Goal: Task Accomplishment & Management: Manage account settings

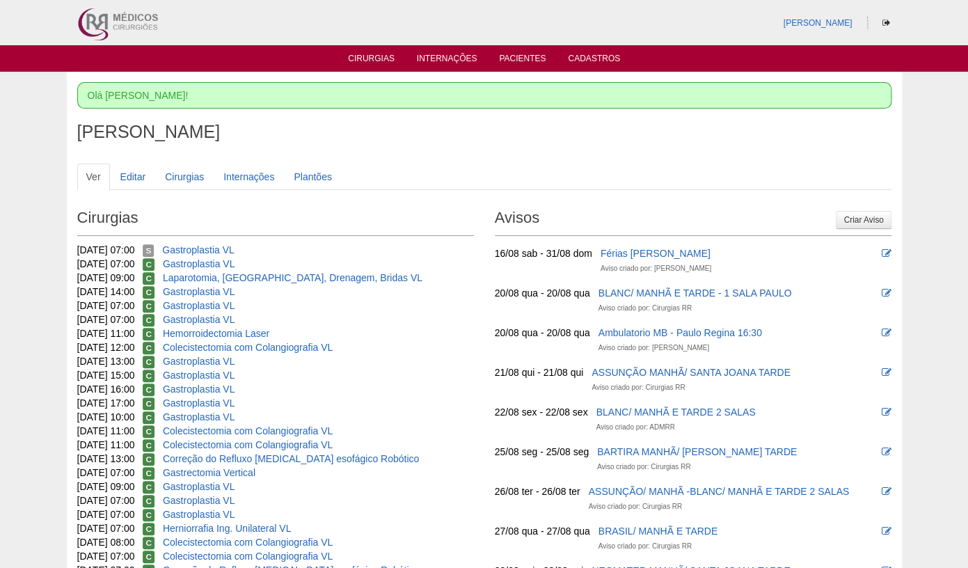
click at [372, 52] on ul "Cirurgias Internações Pacientes Cadastros" at bounding box center [484, 58] width 968 height 26
click at [372, 58] on link "Cirurgias" at bounding box center [371, 60] width 47 height 12
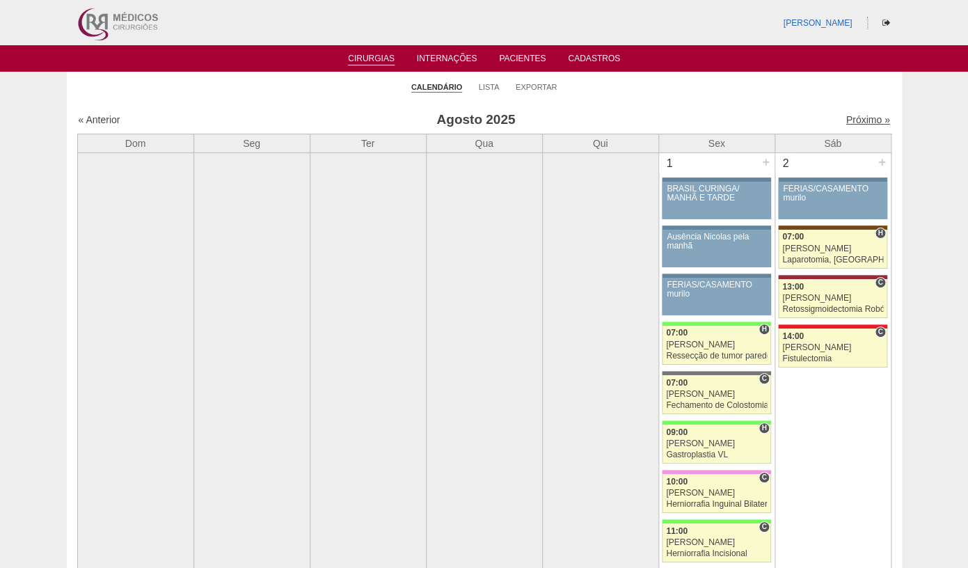
click at [859, 125] on link "Próximo »" at bounding box center [867, 119] width 44 height 11
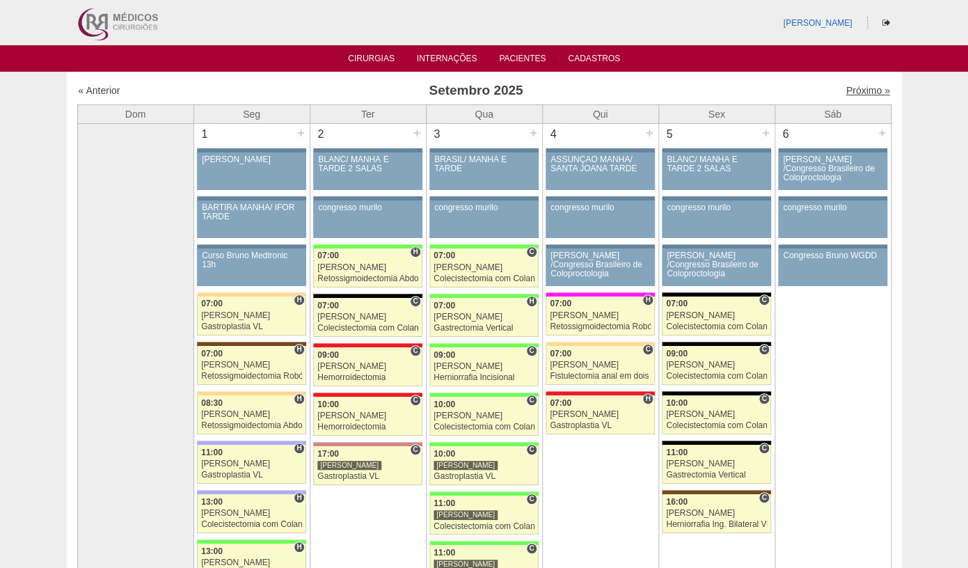
click at [870, 92] on link "Próximo »" at bounding box center [867, 90] width 44 height 11
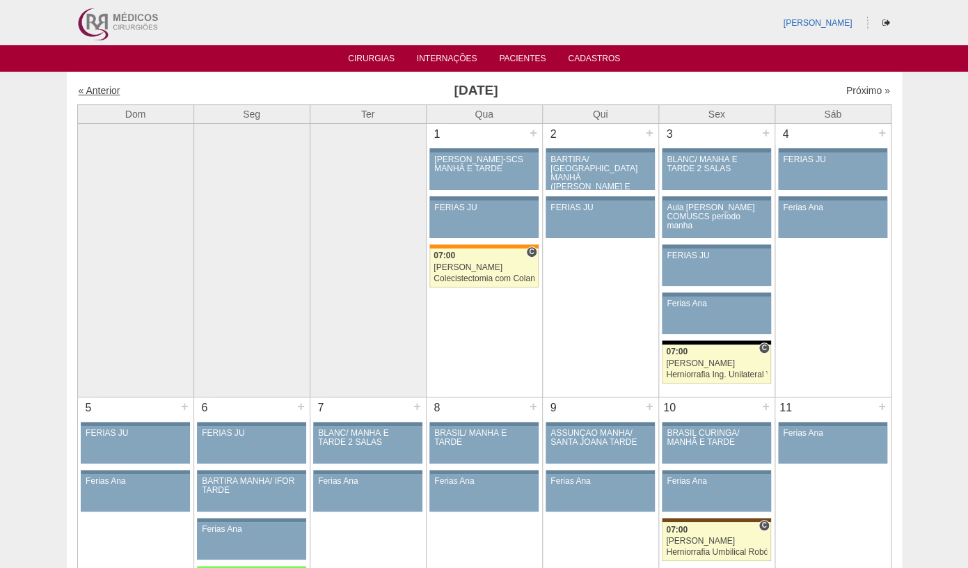
click at [99, 93] on link "« Anterior" at bounding box center [100, 90] width 42 height 11
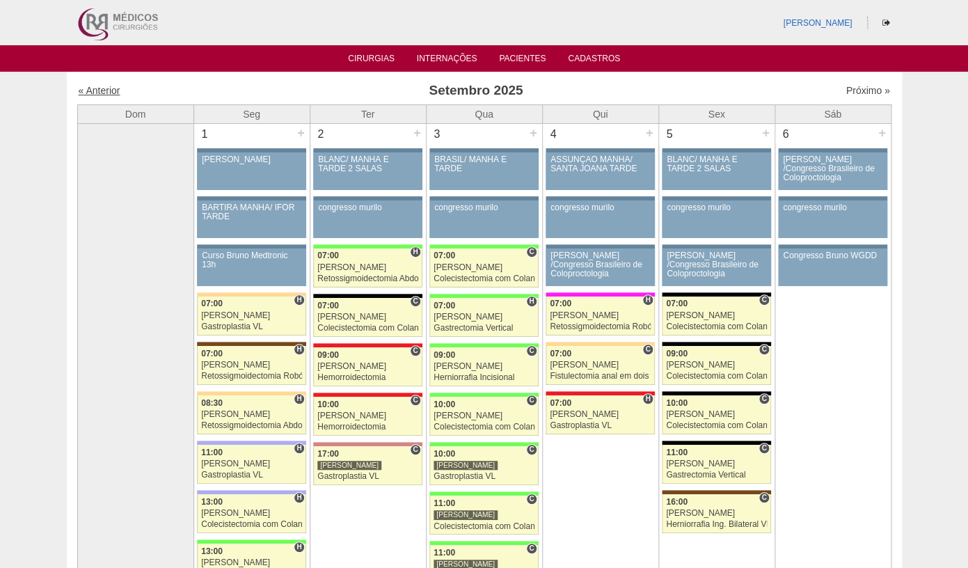
drag, startPoint x: 185, startPoint y: 115, endPoint x: 113, endPoint y: 94, distance: 74.6
click at [688, 22] on div "[PERSON_NAME]" at bounding box center [484, 22] width 835 height 45
click at [859, 91] on link "Próximo »" at bounding box center [867, 90] width 44 height 11
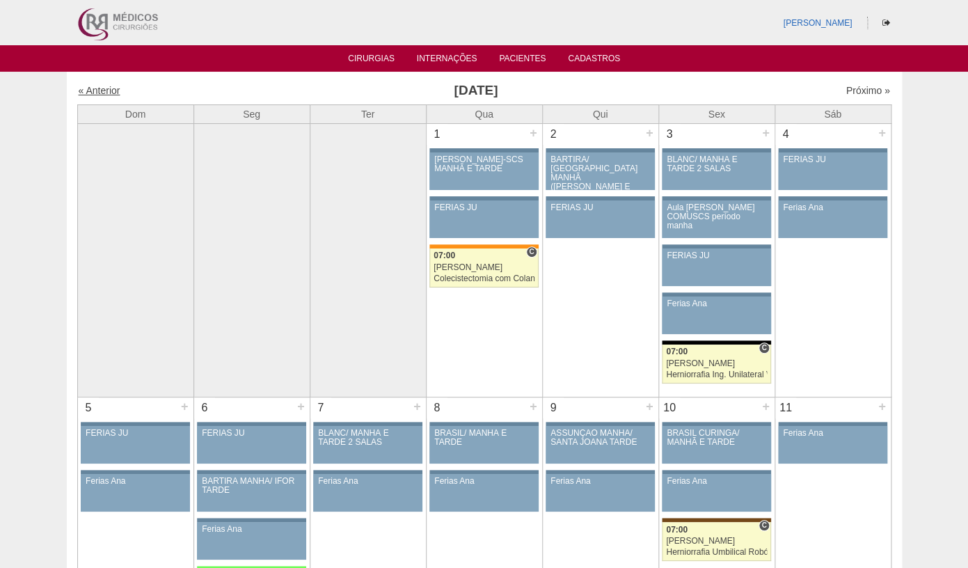
click at [100, 93] on link "« Anterior" at bounding box center [100, 90] width 42 height 11
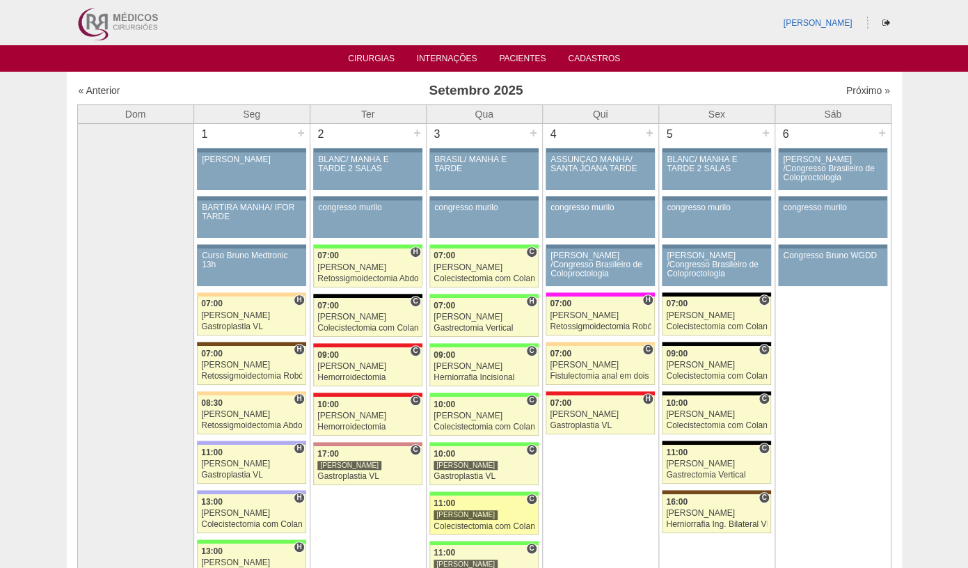
click at [472, 526] on div "Colecistectomia com Colangiografia VL" at bounding box center [483, 526] width 101 height 9
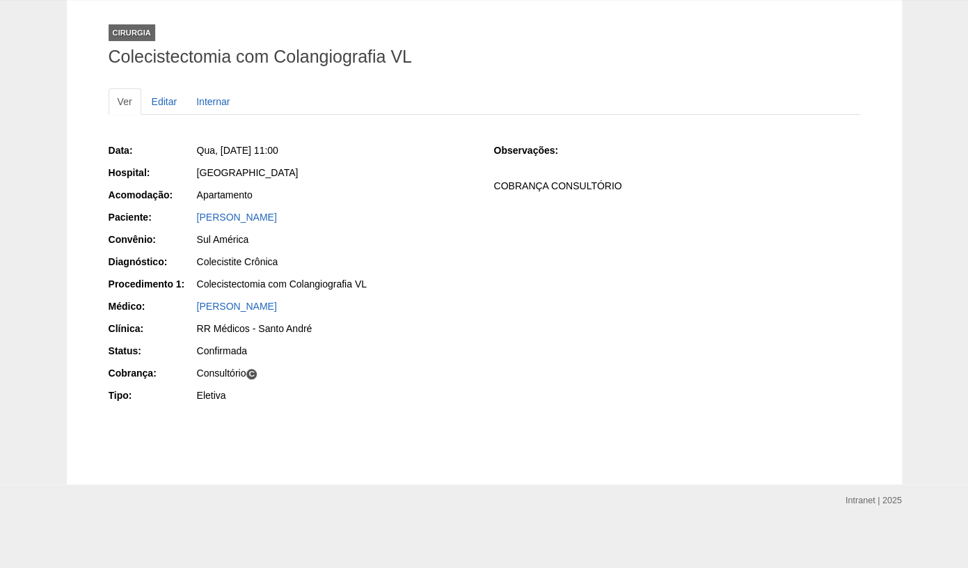
scroll to position [72, 0]
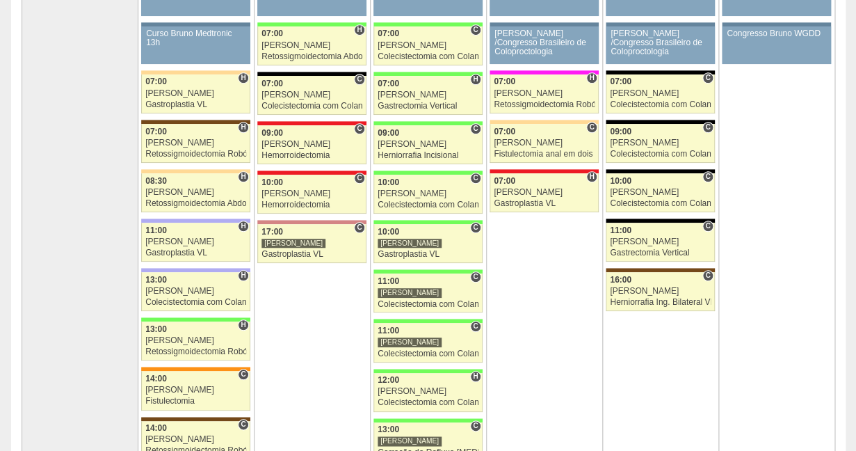
scroll to position [234, 0]
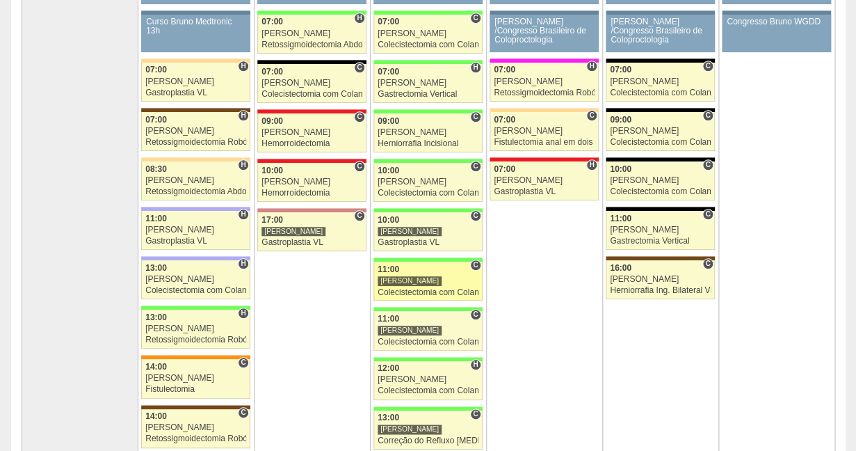
click at [405, 294] on div "Colecistectomia com Colangiografia VL" at bounding box center [428, 292] width 101 height 9
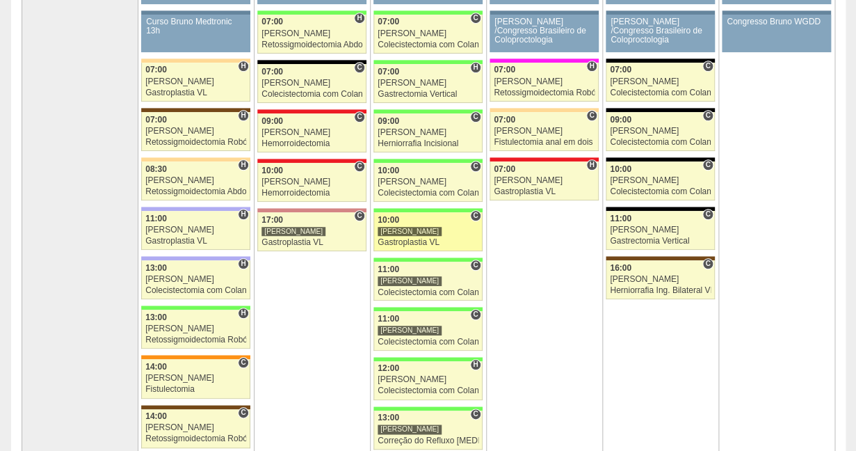
scroll to position [234, 0]
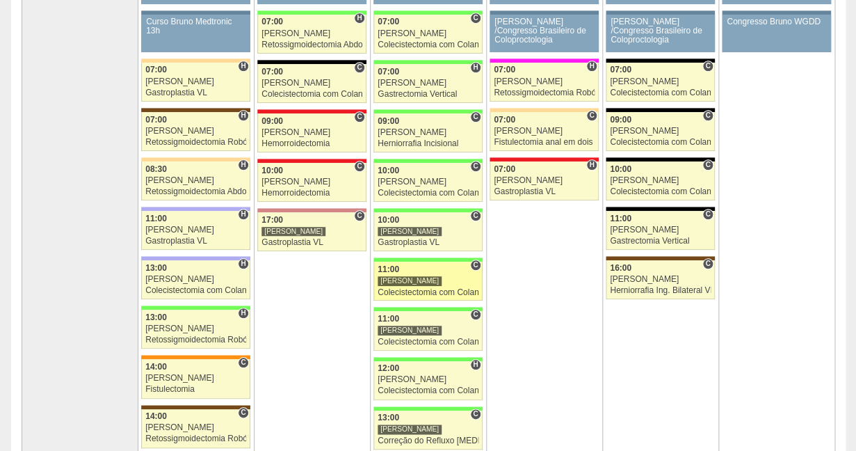
click at [417, 294] on div "Colecistectomia com Colangiografia VL" at bounding box center [428, 292] width 101 height 9
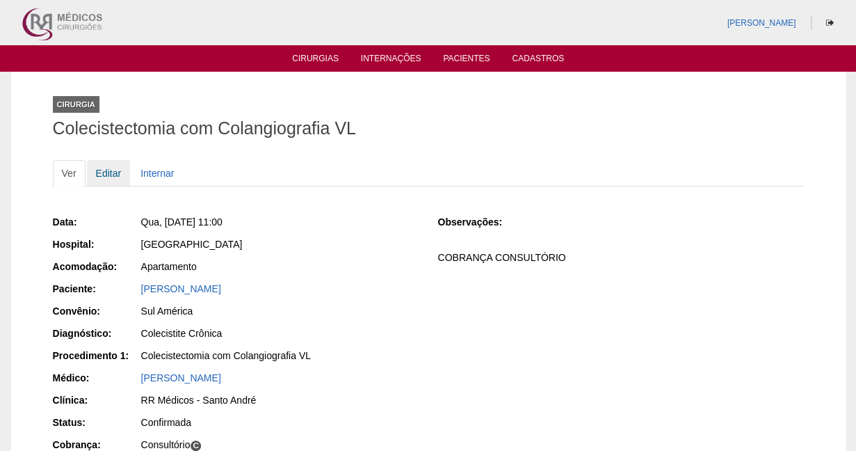
click at [114, 177] on link "Editar" at bounding box center [109, 173] width 44 height 26
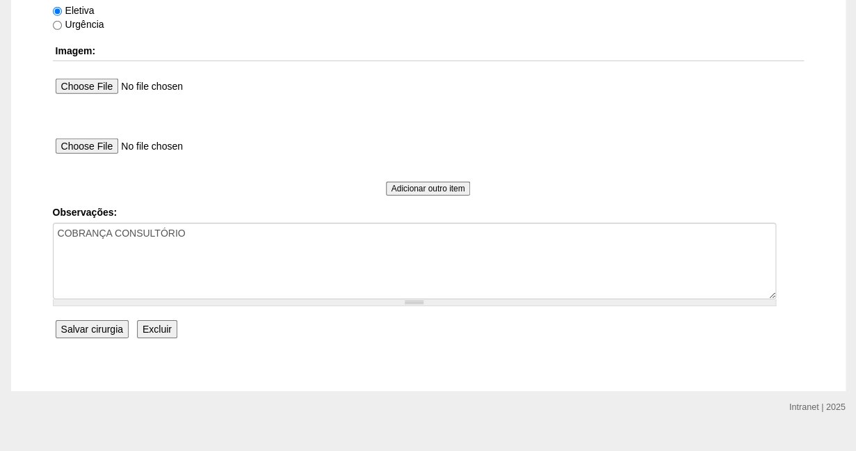
scroll to position [1336, 0]
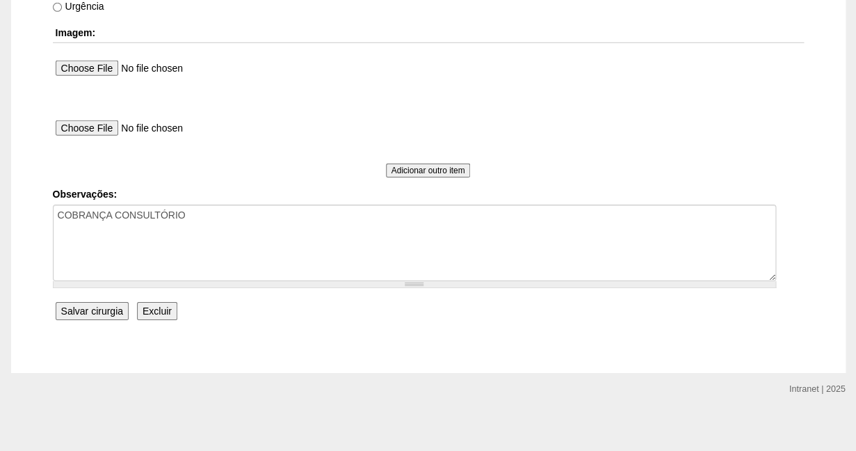
click at [151, 309] on input "Excluir" at bounding box center [157, 311] width 40 height 18
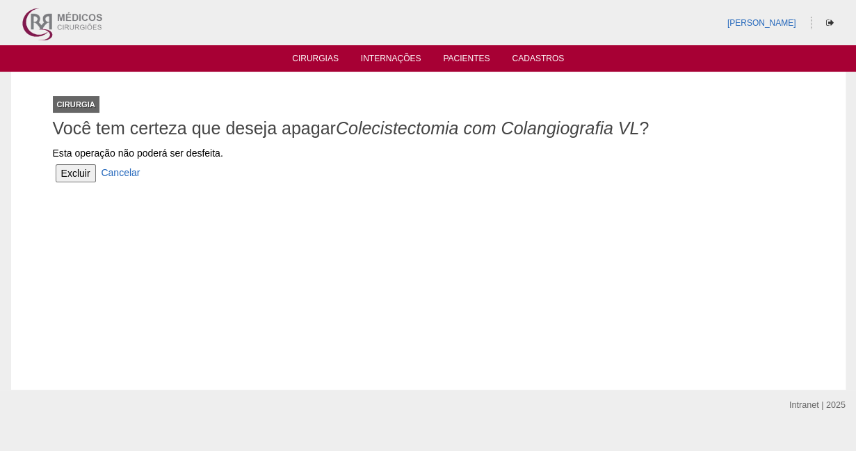
click at [74, 174] on input "Excluir" at bounding box center [76, 173] width 40 height 18
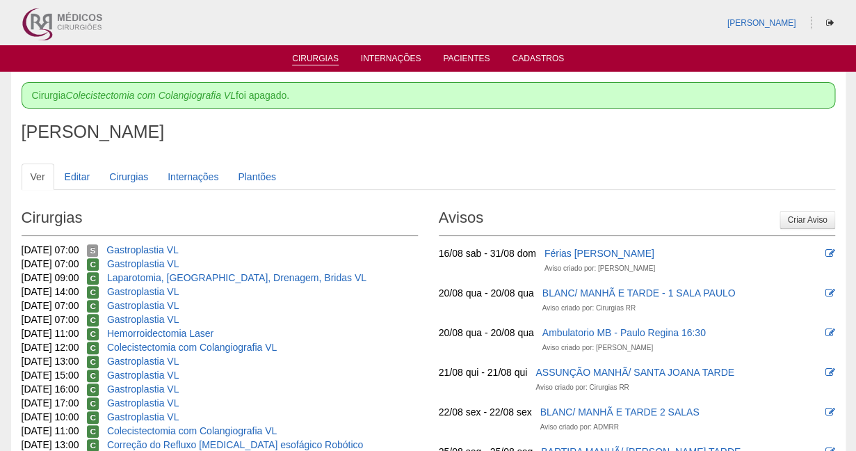
click at [319, 58] on link "Cirurgias" at bounding box center [315, 60] width 47 height 12
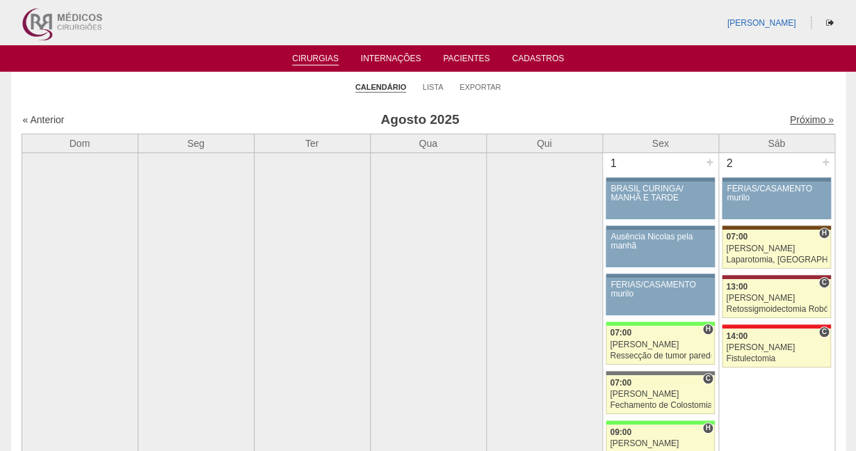
click at [804, 125] on link "Próximo »" at bounding box center [812, 119] width 44 height 11
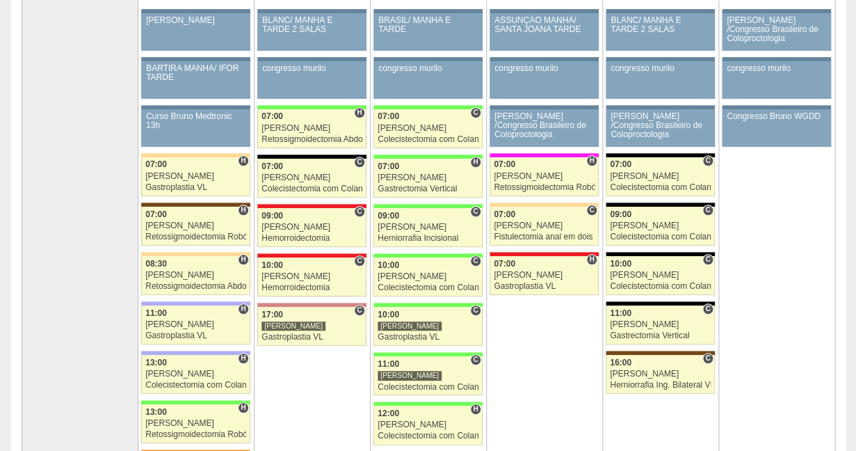
scroll to position [167, 0]
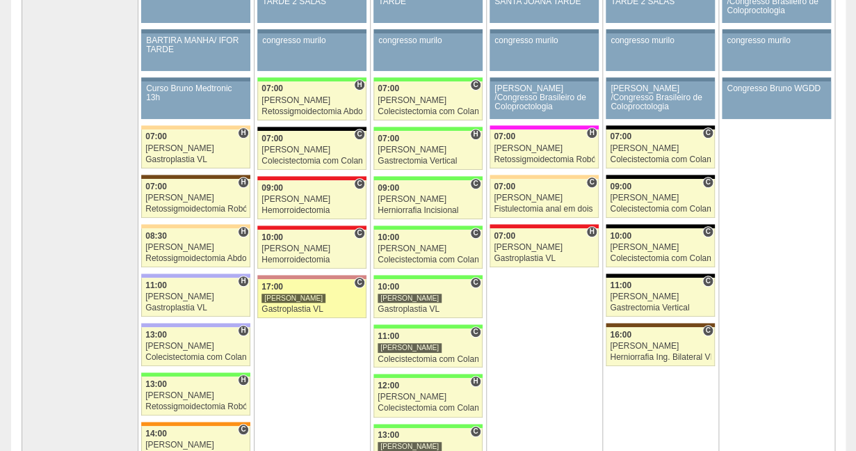
click at [287, 310] on div "Gastroplastia VL" at bounding box center [312, 309] width 101 height 9
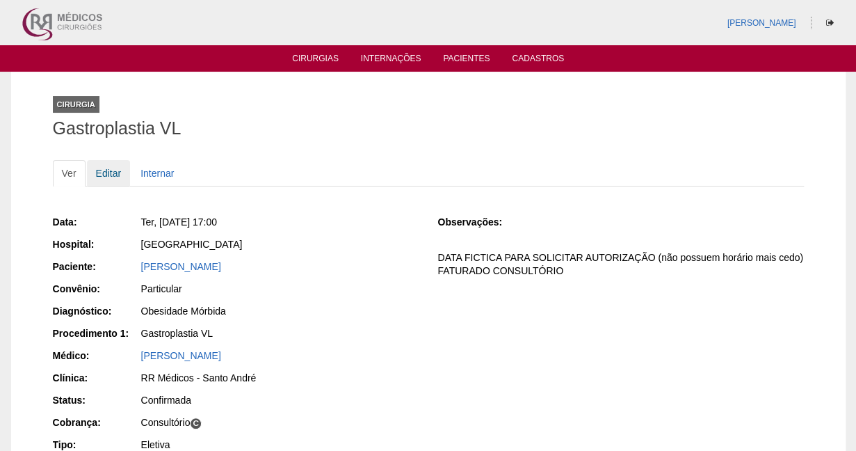
click at [108, 176] on link "Editar" at bounding box center [109, 173] width 44 height 26
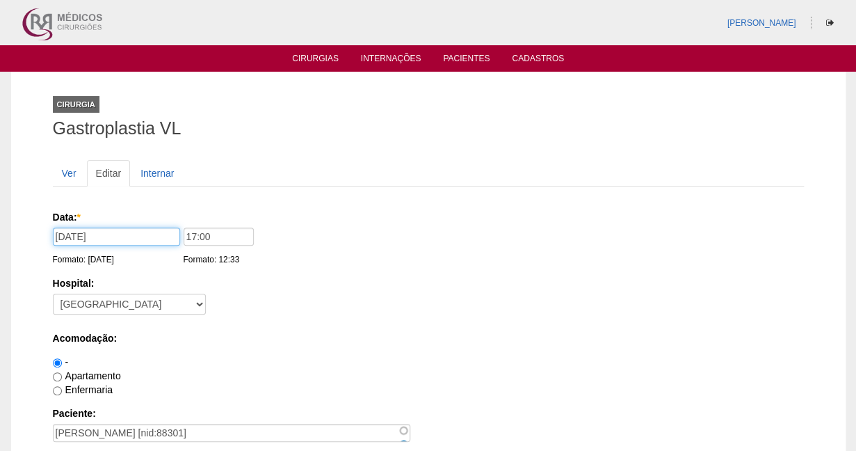
click at [138, 237] on input "[DATE]" at bounding box center [116, 236] width 127 height 18
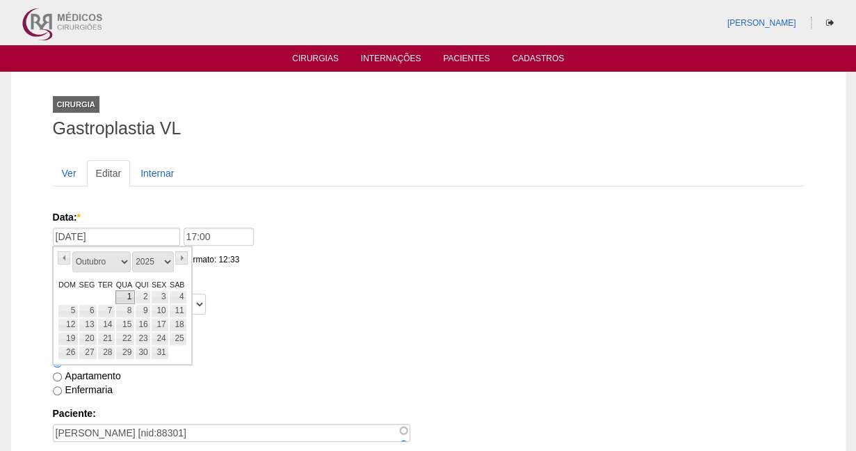
click at [129, 298] on link "1" at bounding box center [124, 297] width 19 height 14
type input "[DATE]"
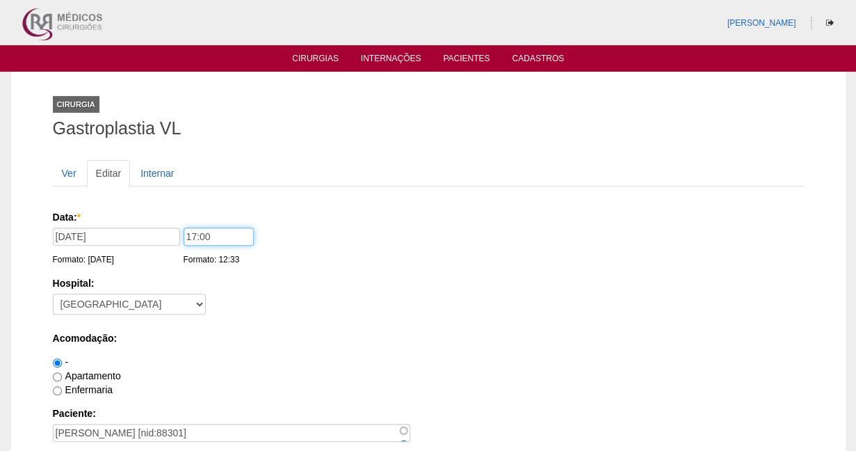
click at [189, 237] on input "17:00" at bounding box center [219, 236] width 70 height 18
type input "07:00"
click at [296, 292] on div "Hospital: - [GEOGRAPHIC_DATA] - [DATE] [PERSON_NAME] Alvorada América Assunção …" at bounding box center [428, 298] width 751 height 45
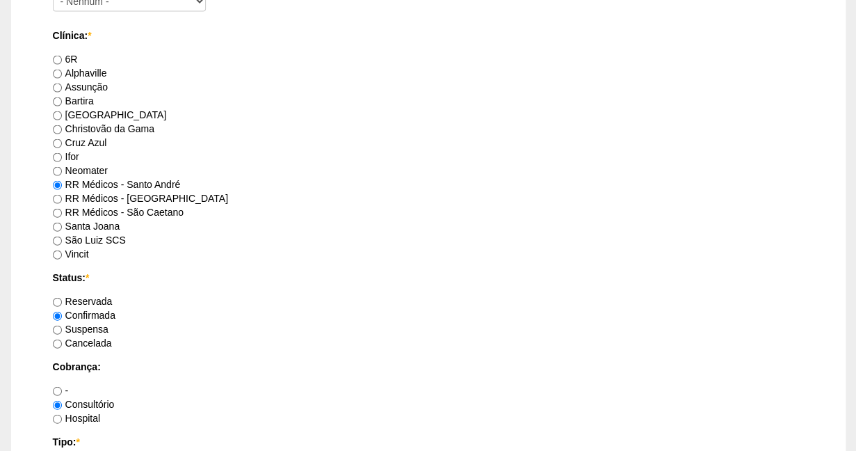
scroll to position [868, 0]
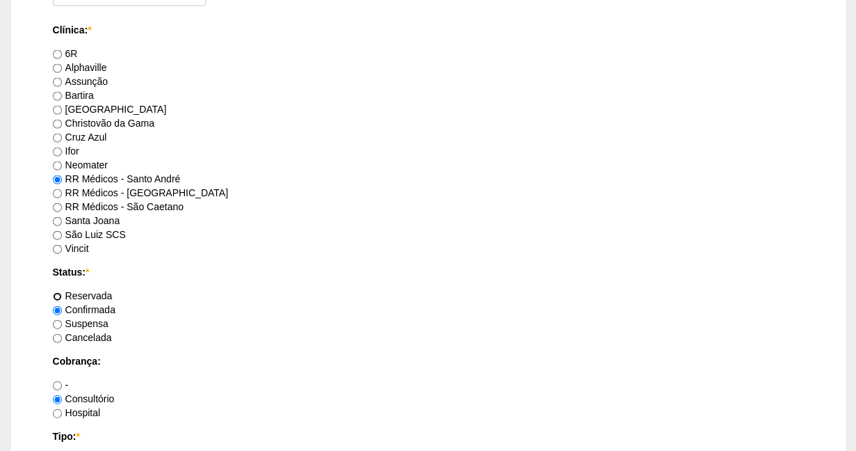
click at [60, 295] on input "Reservada" at bounding box center [57, 296] width 9 height 9
radio input "true"
click at [275, 289] on div "Status: * Reservada Confirmada Suspensa [GEOGRAPHIC_DATA]" at bounding box center [428, 304] width 751 height 79
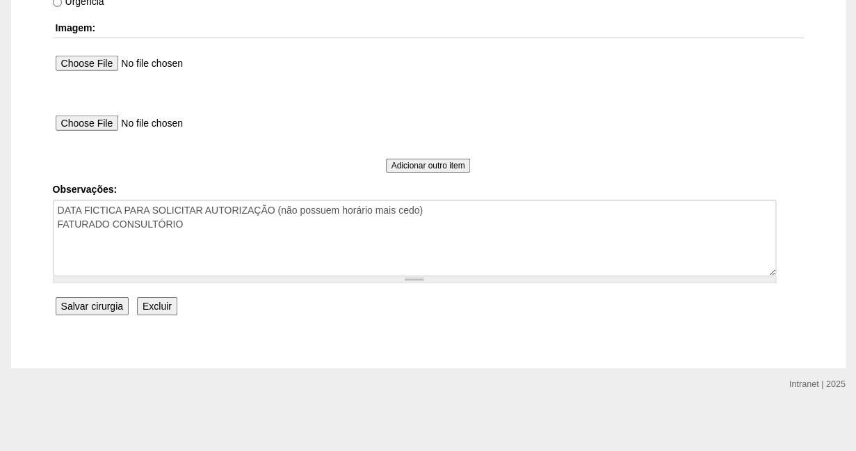
scroll to position [1343, 0]
click at [104, 305] on input "Salvar cirurgia" at bounding box center [92, 305] width 73 height 18
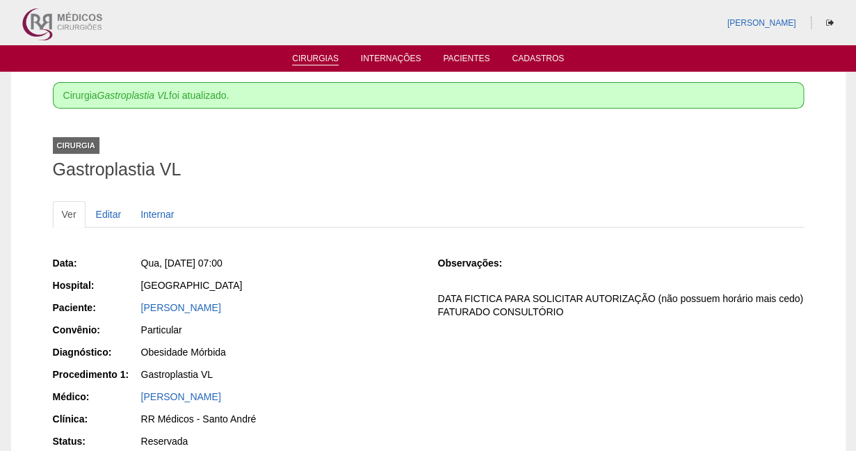
click at [307, 61] on link "Cirurgias" at bounding box center [315, 60] width 47 height 12
